Goal: Task Accomplishment & Management: Manage account settings

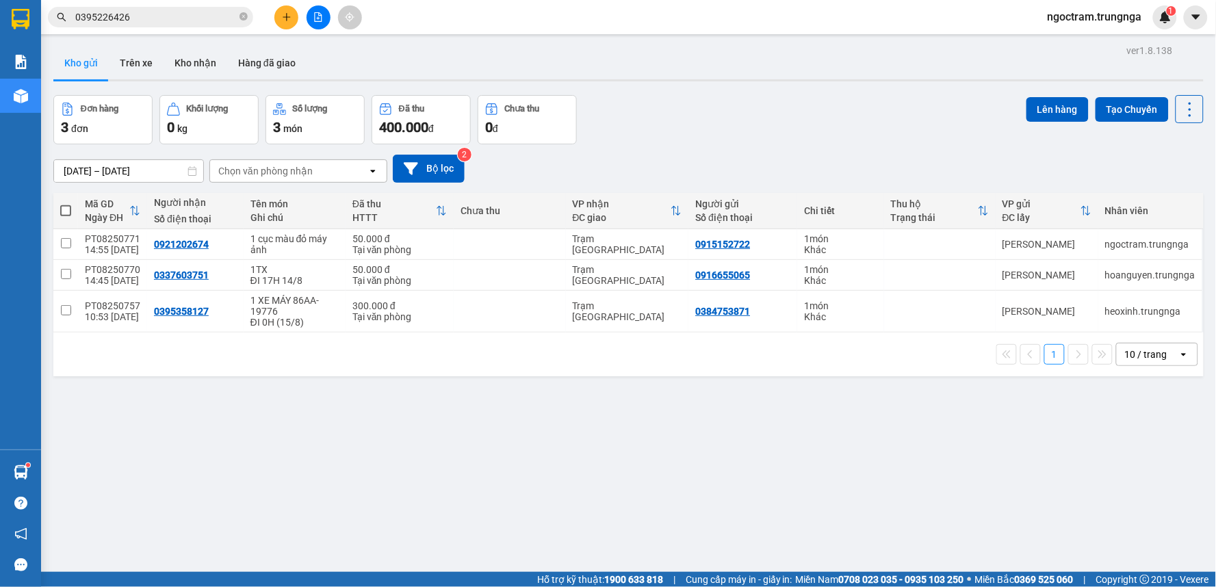
click at [1133, 16] on span "ngoctram.trungnga" at bounding box center [1095, 16] width 116 height 17
click at [1059, 43] on span "Đăng xuất" at bounding box center [1101, 42] width 88 height 15
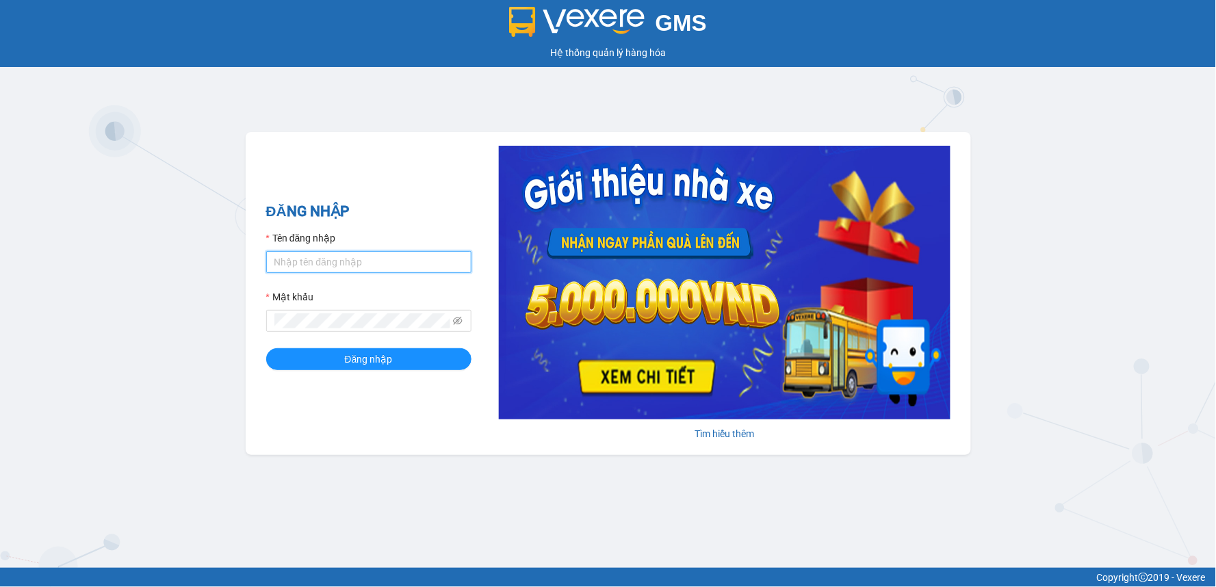
click at [312, 267] on input "Tên đăng nhập" at bounding box center [368, 262] width 205 height 22
type input "thucute.trungnga"
click at [462, 319] on icon "eye-invisible" at bounding box center [458, 321] width 10 height 10
click at [462, 319] on icon "eye" at bounding box center [458, 321] width 10 height 10
click at [266, 348] on button "Đăng nhập" at bounding box center [368, 359] width 205 height 22
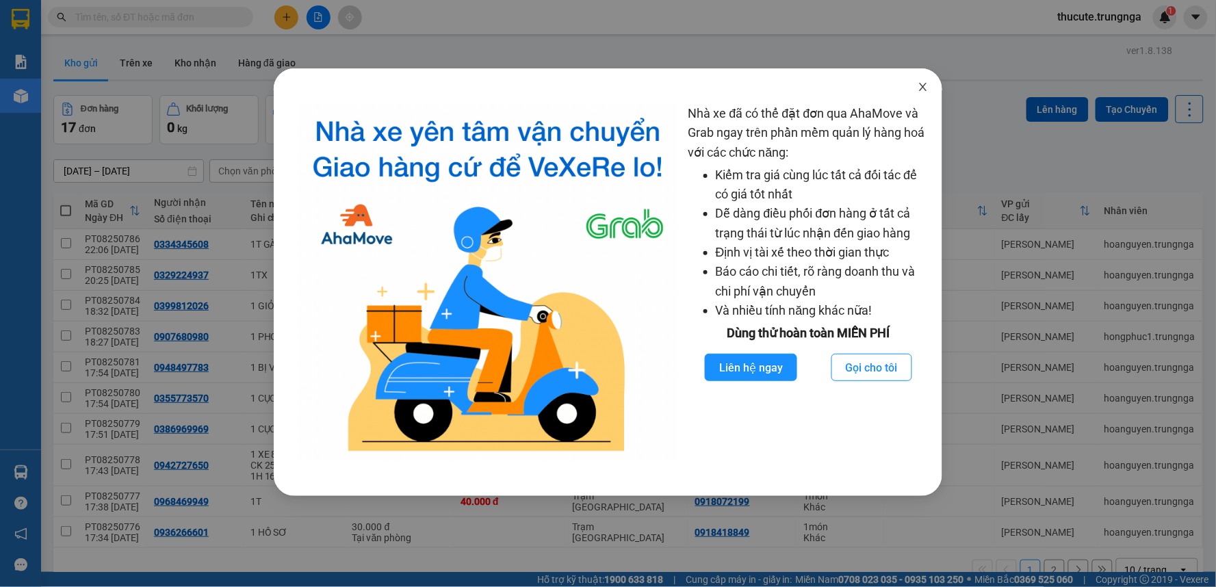
click at [921, 83] on icon "close" at bounding box center [923, 86] width 11 height 11
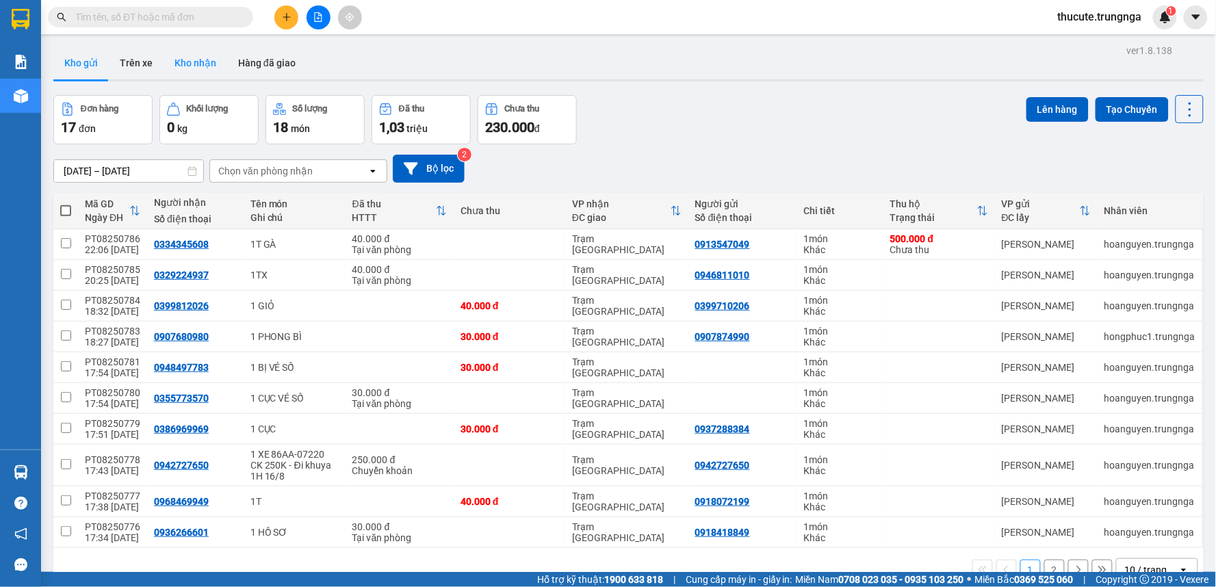
click at [207, 67] on button "Kho nhận" at bounding box center [196, 63] width 64 height 33
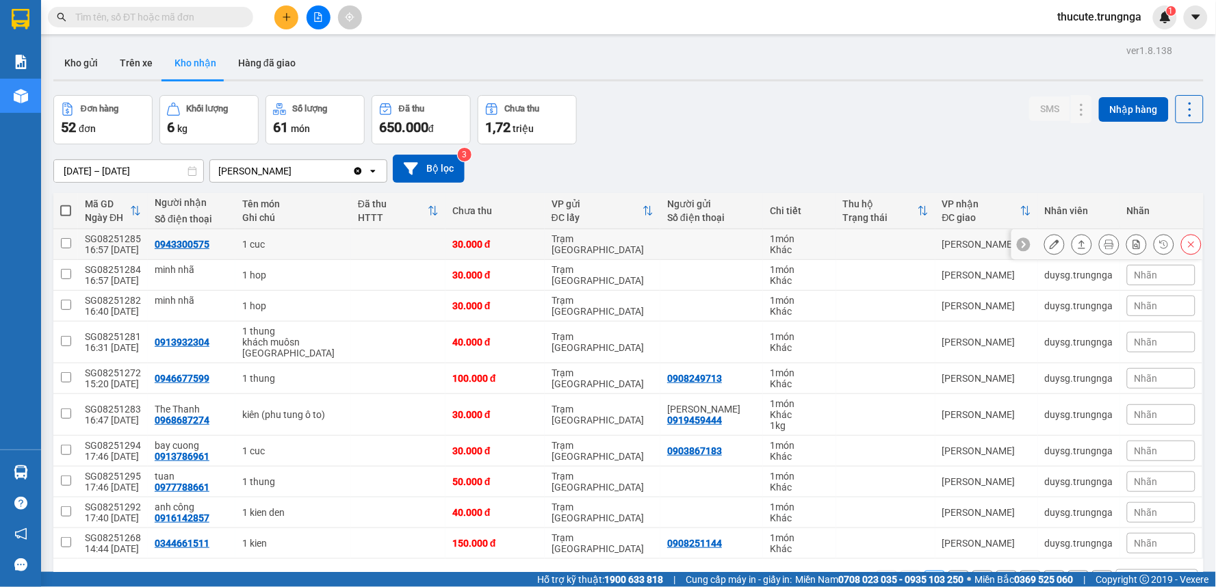
click at [274, 237] on td "1 cuc" at bounding box center [293, 244] width 116 height 31
checkbox input "true"
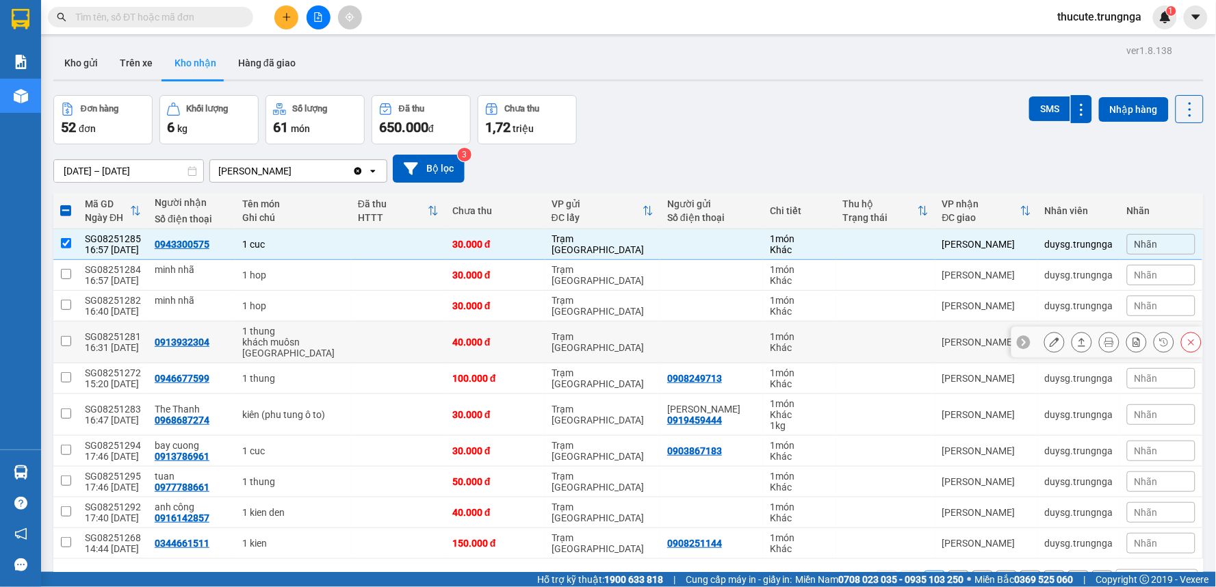
click at [86, 346] on div "16:31 14/08" at bounding box center [113, 347] width 56 height 11
checkbox input "true"
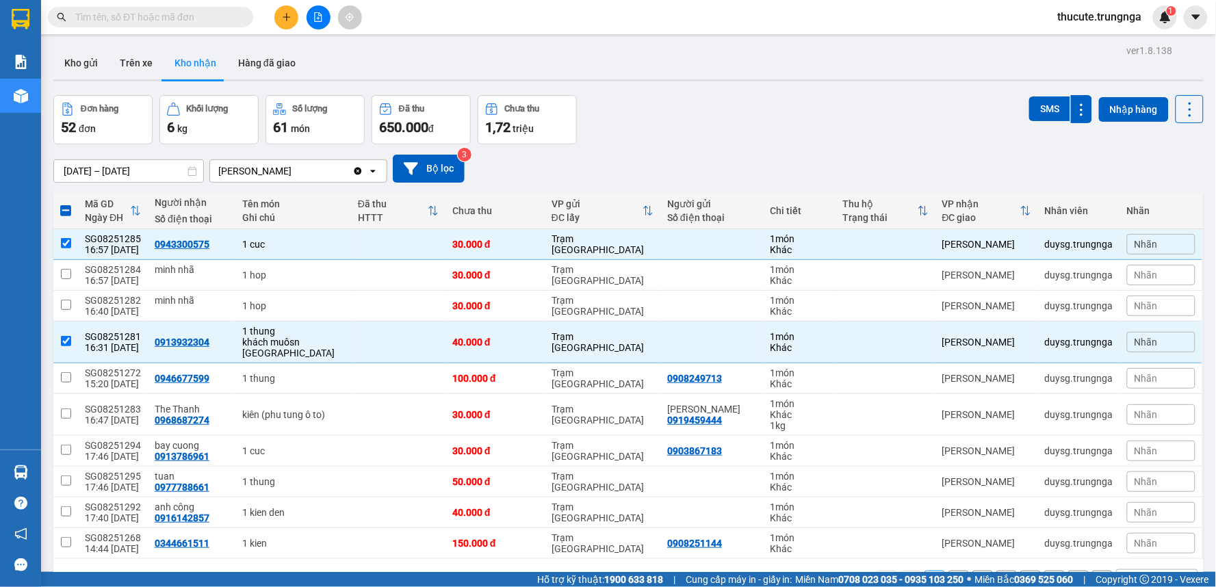
click at [838, 112] on div "Đơn hàng 52 đơn Khối lượng 6 kg Số lượng 61 món Đã thu 650.000 đ Chưa thu 1,72 …" at bounding box center [628, 119] width 1151 height 49
click at [851, 178] on div "12/08/2025 – 14/08/2025 Press the down arrow key to interact with the calendar …" at bounding box center [628, 169] width 1151 height 28
click at [700, 231] on td at bounding box center [711, 244] width 103 height 31
checkbox input "false"
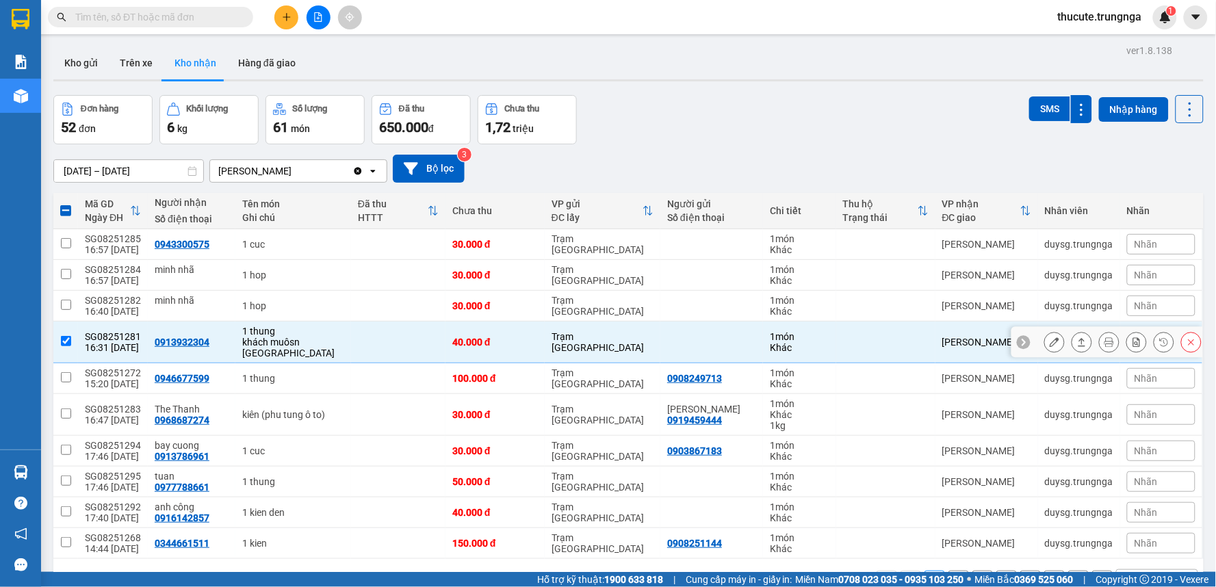
click at [691, 342] on div at bounding box center [711, 342] width 89 height 11
checkbox input "false"
